Goal: Navigation & Orientation: Find specific page/section

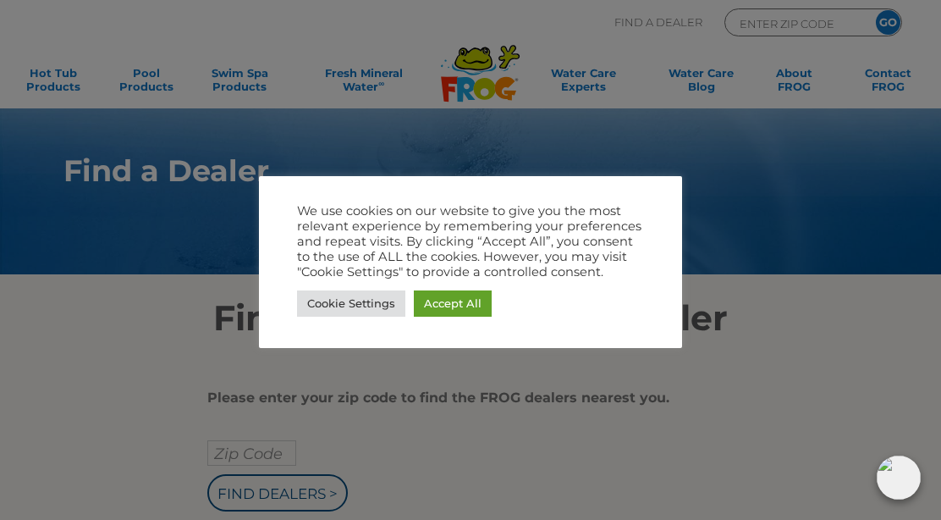
click at [465, 301] on link "Accept All" at bounding box center [453, 303] width 78 height 26
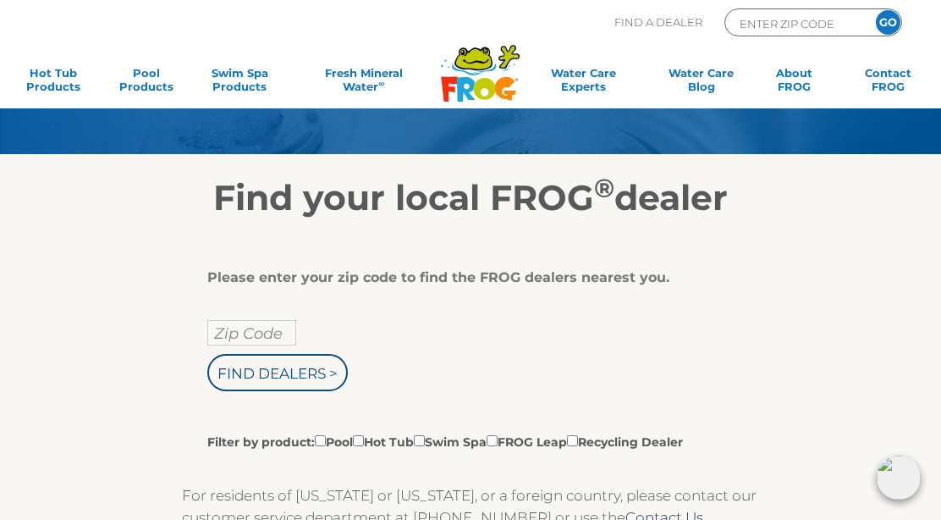
scroll to position [112, 0]
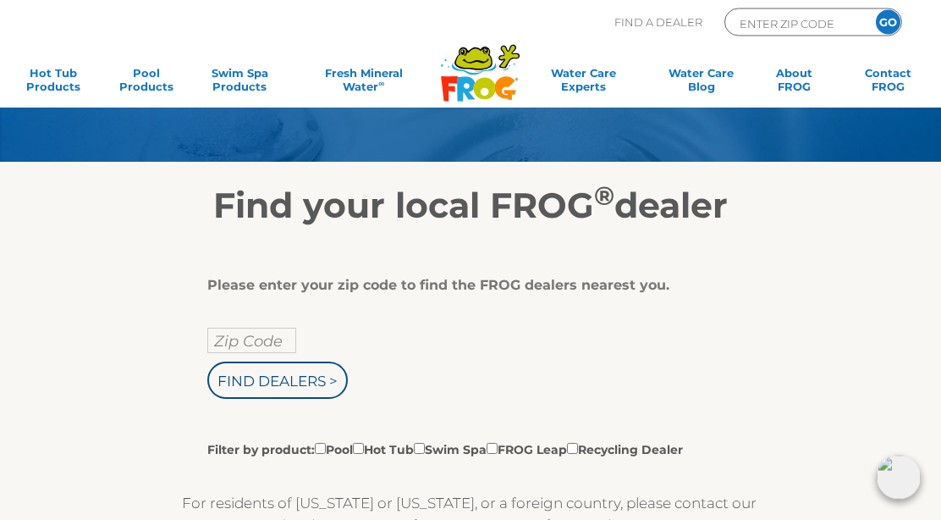
click at [273, 338] on input "Zip Code" at bounding box center [251, 341] width 89 height 25
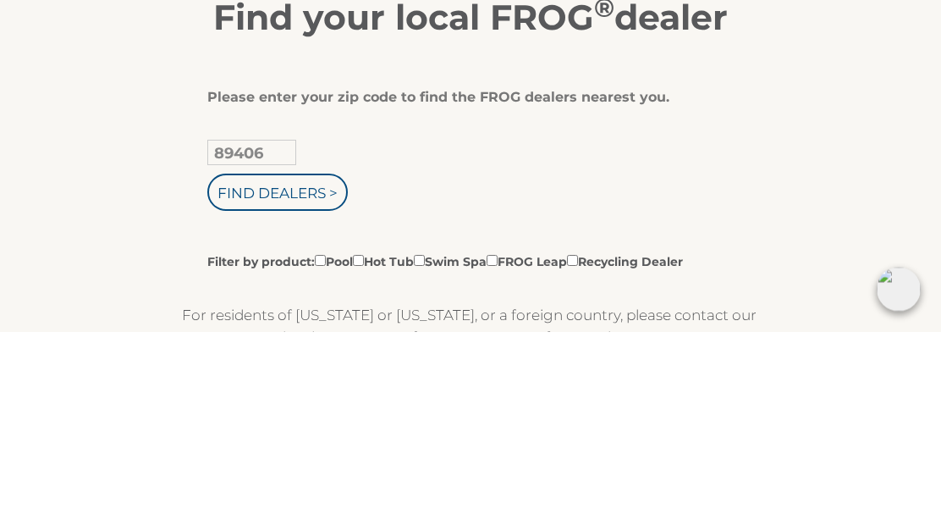
type input "89406"
click at [306, 362] on input "Find Dealers >" at bounding box center [277, 380] width 141 height 37
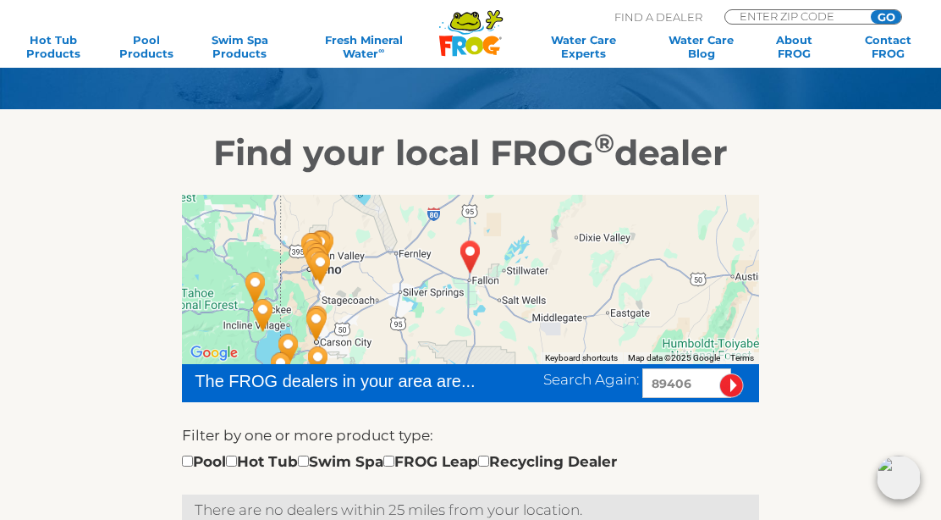
scroll to position [162, 0]
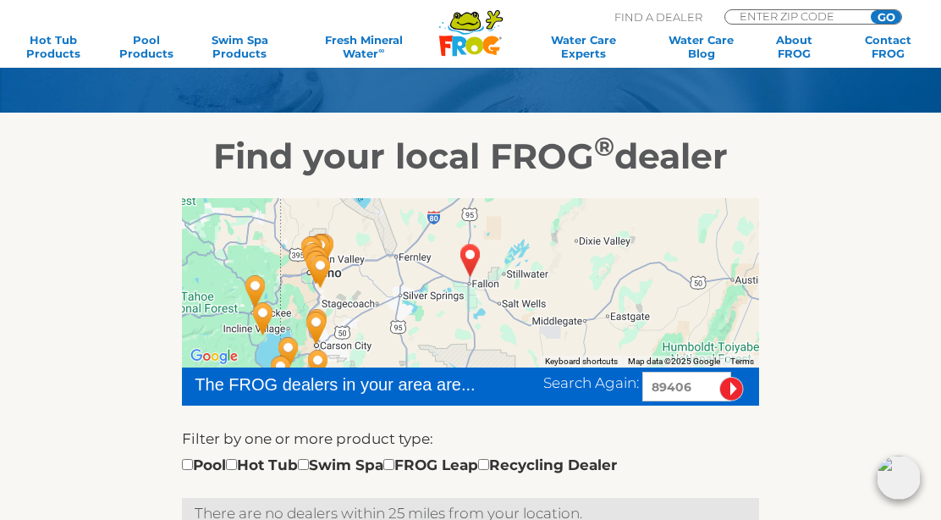
click at [257, 456] on div "Pool Hot Tub Swim Spa FROG Leap Recycling Dealer" at bounding box center [399, 465] width 435 height 22
click at [237, 466] on input "checkbox" at bounding box center [231, 464] width 11 height 11
checkbox input "true"
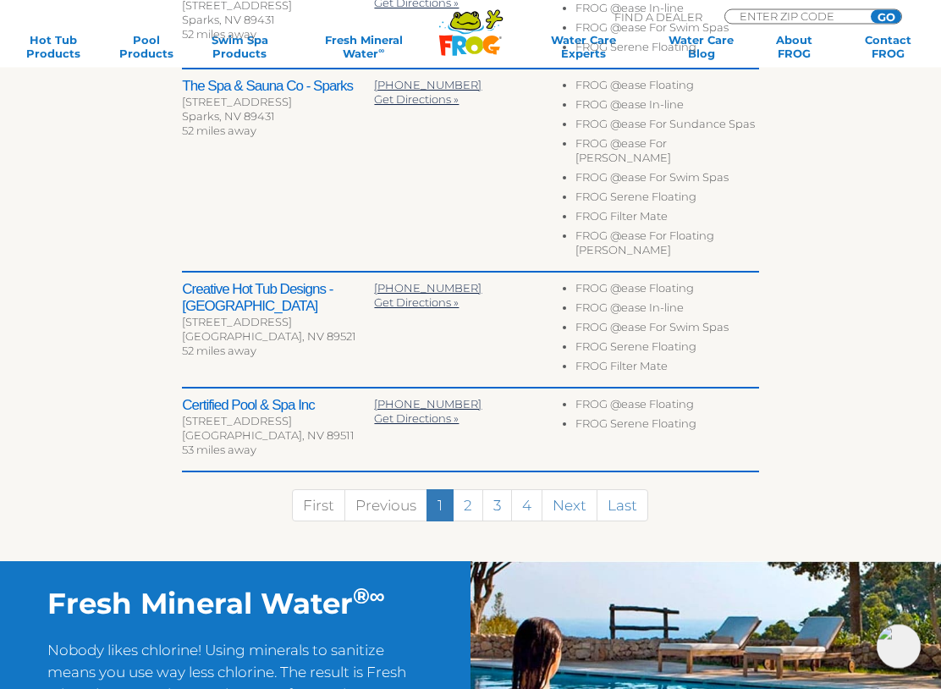
scroll to position [918, 0]
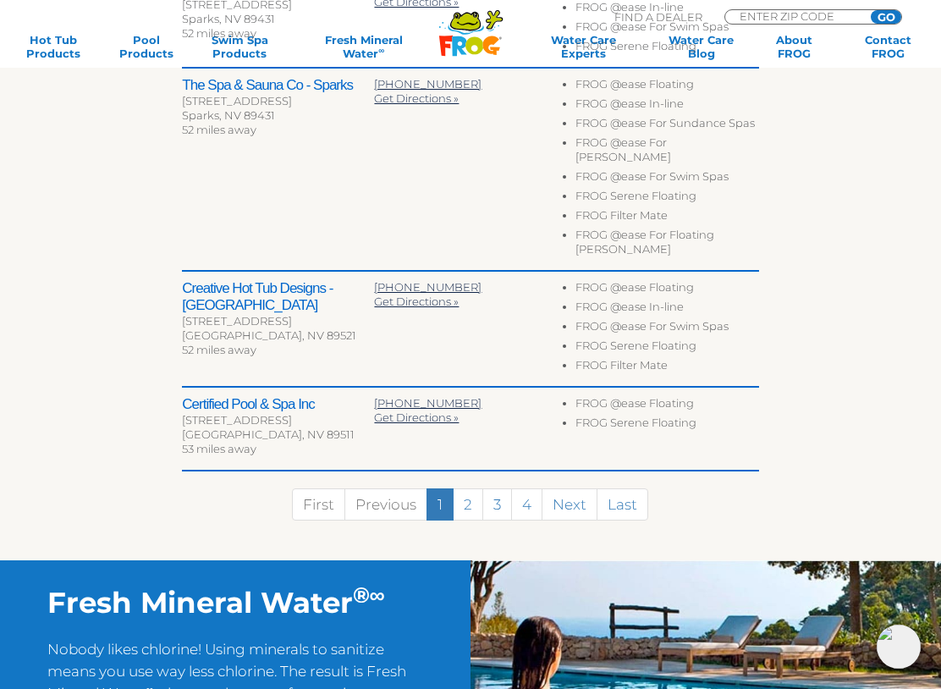
click at [471, 495] on link "2" at bounding box center [468, 505] width 30 height 32
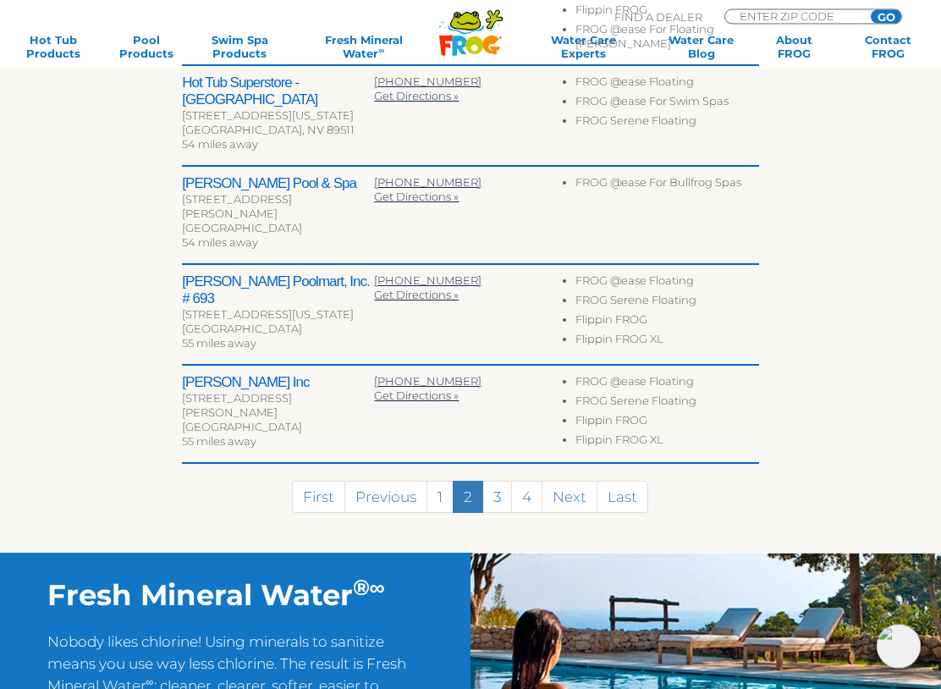
scroll to position [931, 0]
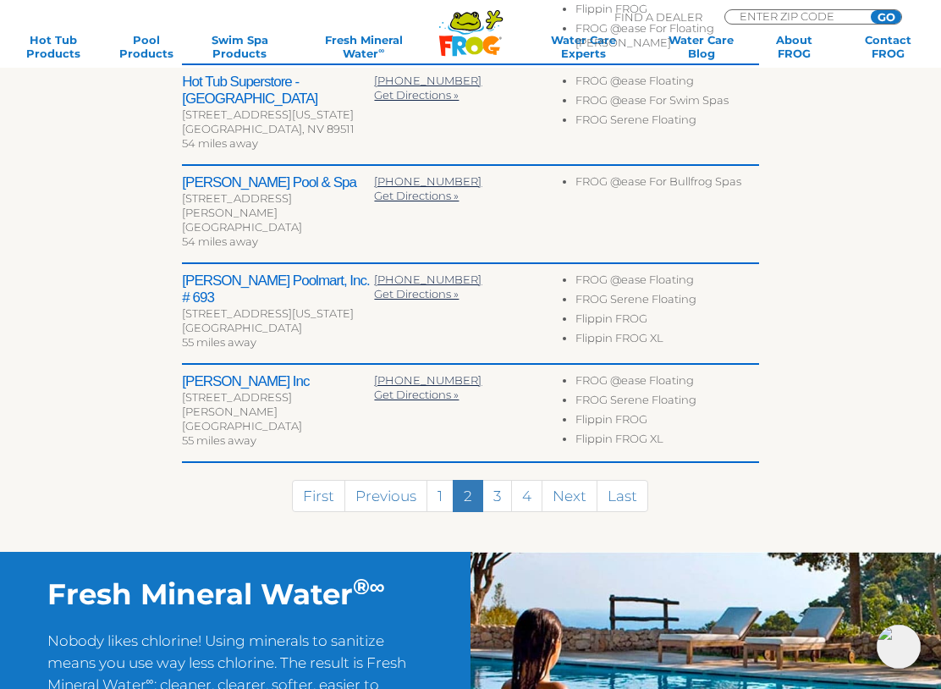
click at [495, 480] on link "3" at bounding box center [498, 496] width 30 height 32
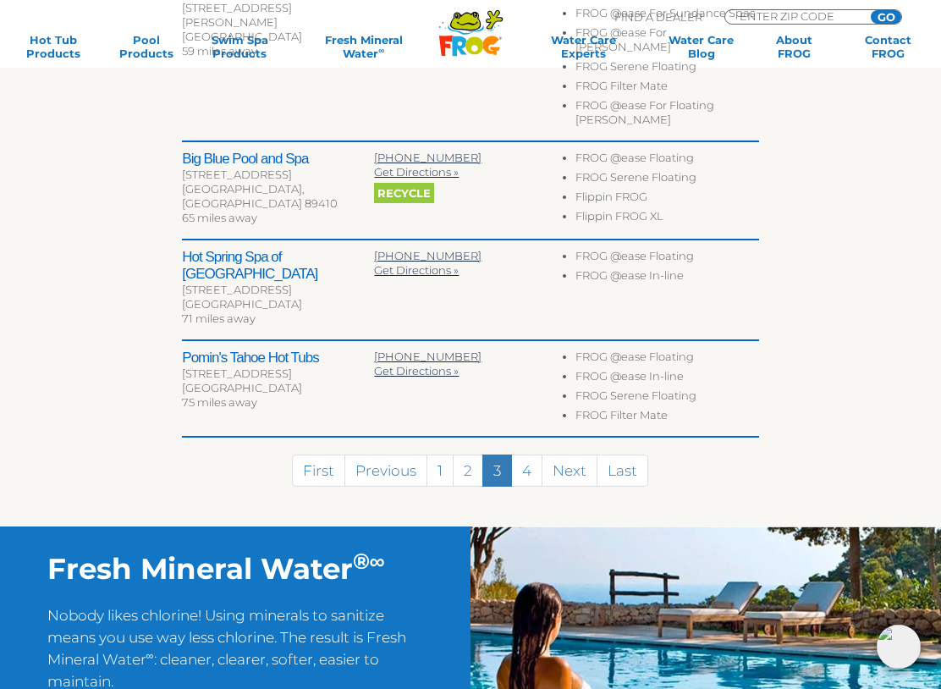
click at [526, 455] on link "4" at bounding box center [526, 471] width 31 height 32
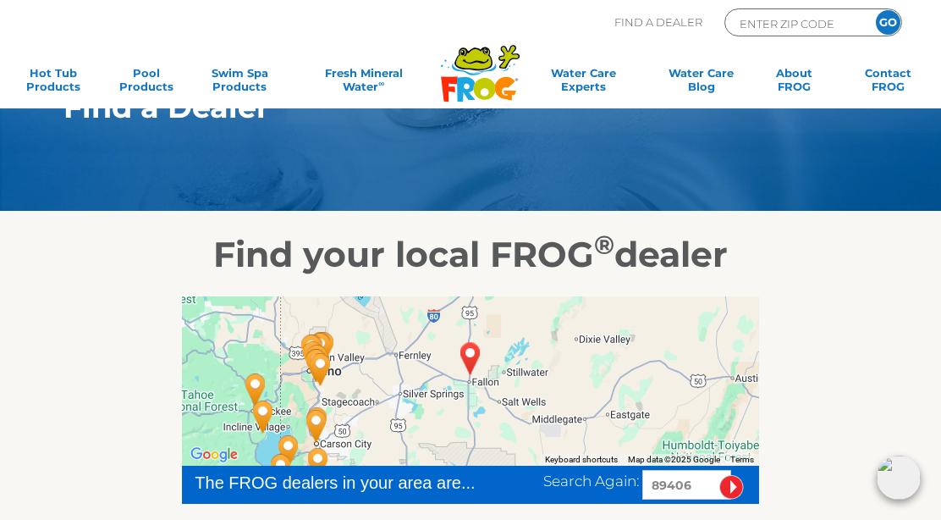
scroll to position [58, 0]
